Goal: Navigation & Orientation: Find specific page/section

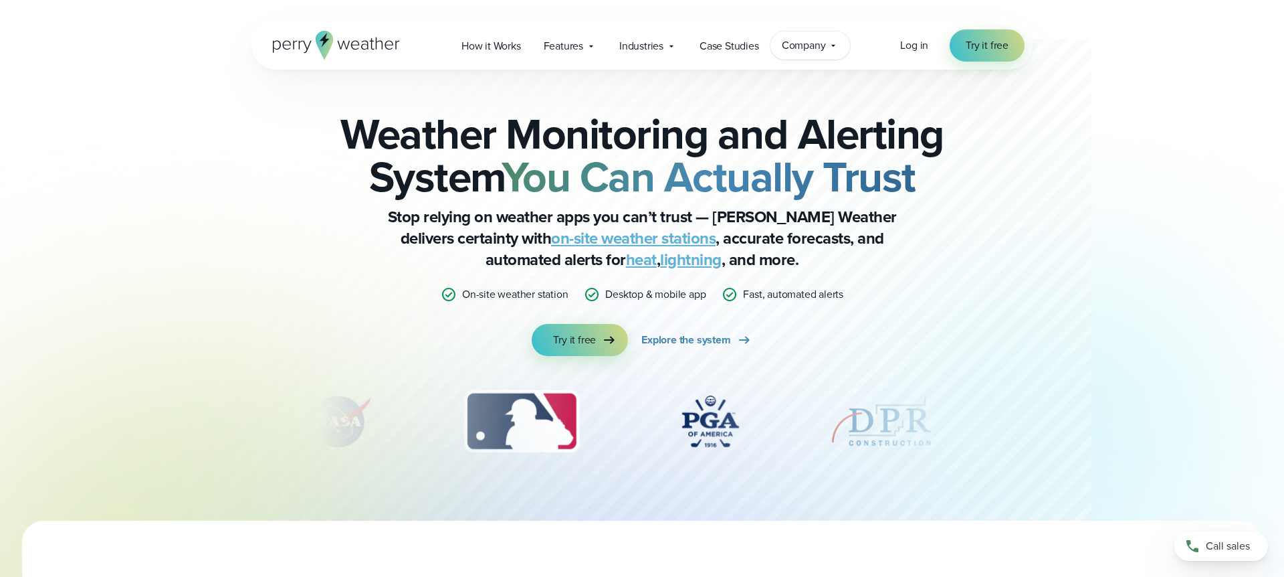
click at [829, 49] on icon at bounding box center [833, 45] width 11 height 11
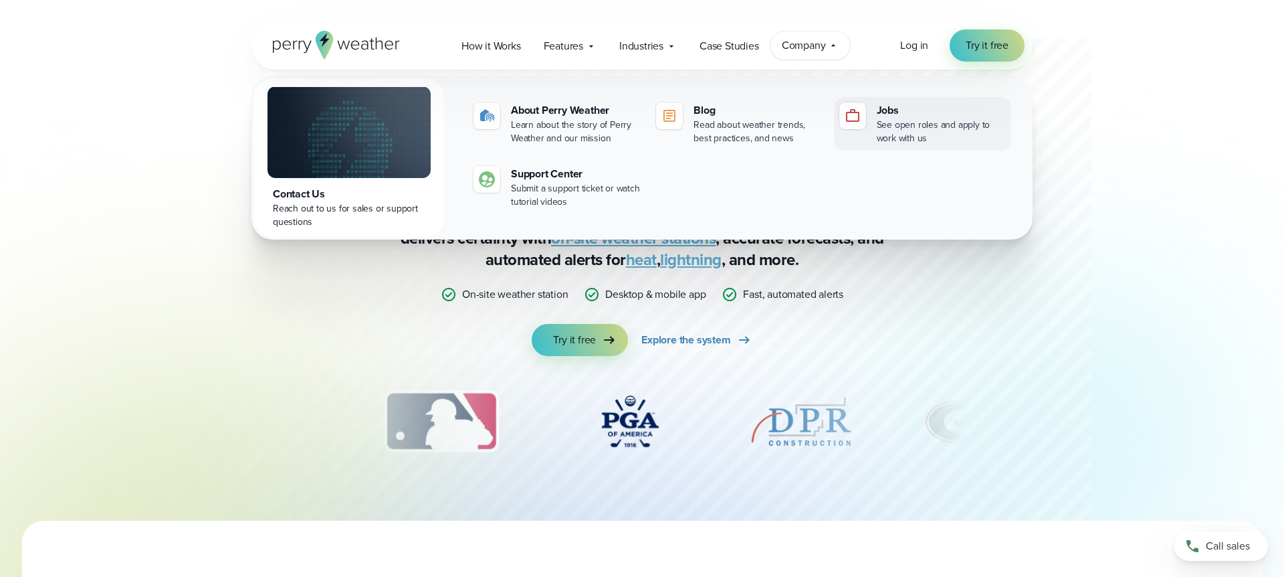
click at [893, 110] on div "Jobs" at bounding box center [941, 110] width 129 height 16
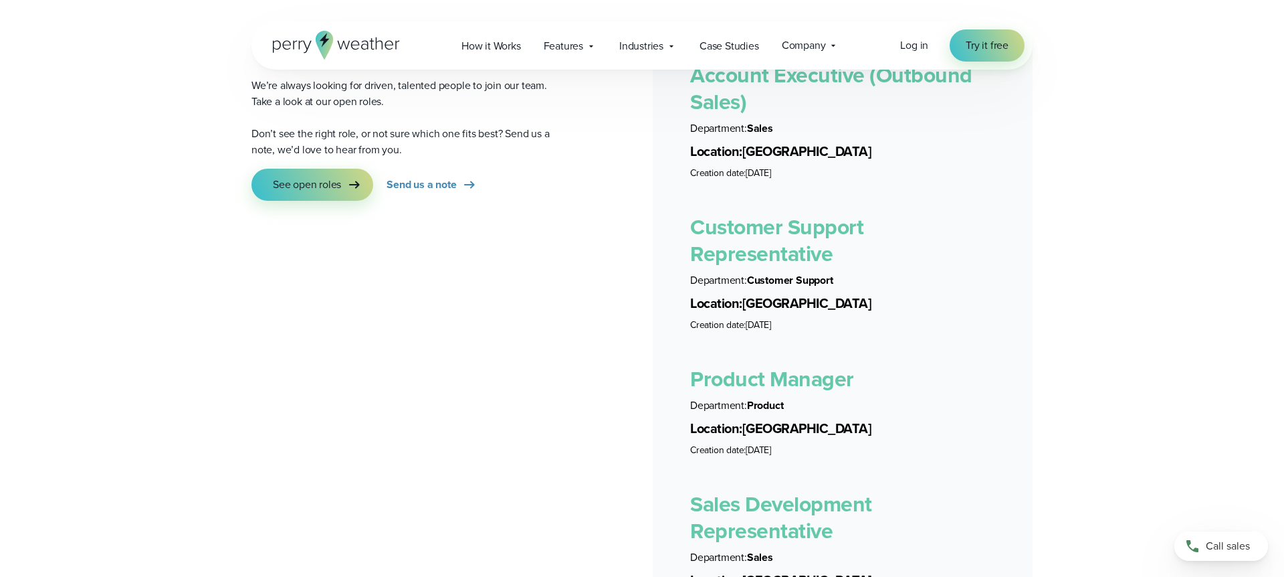
scroll to position [2461, 0]
click at [339, 175] on span "See open roles" at bounding box center [307, 183] width 68 height 16
